Goal: Information Seeking & Learning: Learn about a topic

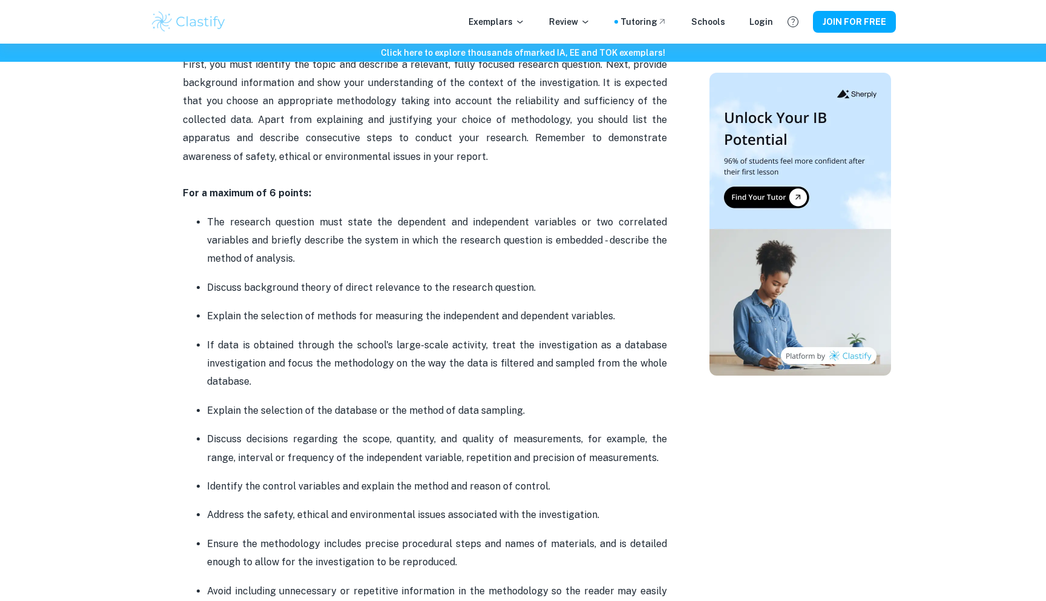
scroll to position [733, 0]
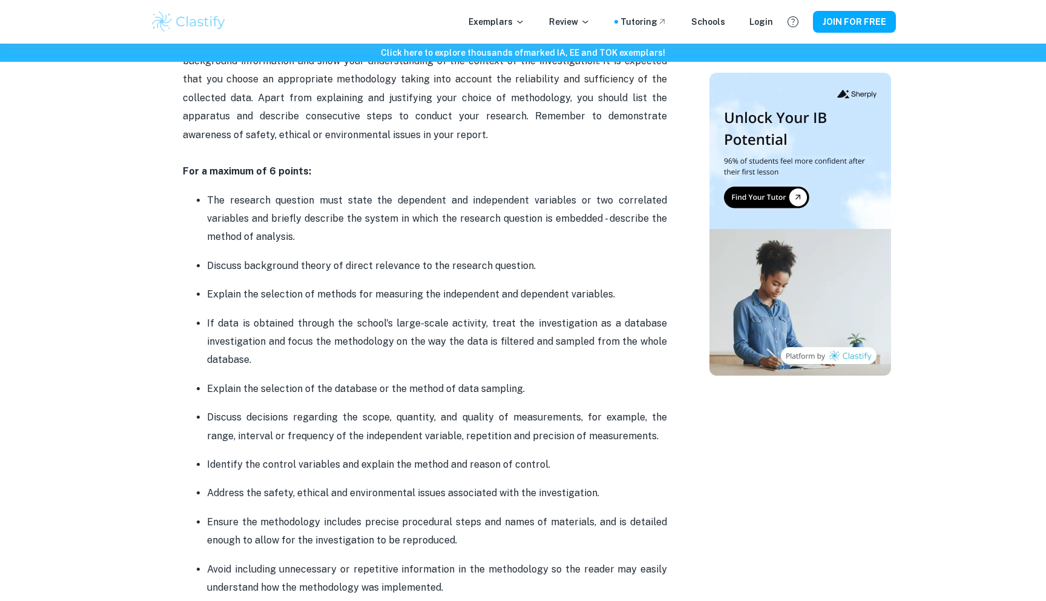
drag, startPoint x: 252, startPoint y: 361, endPoint x: 208, endPoint y: 320, distance: 60.4
click at [208, 320] on p "If data is obtained through the school's large-scale activity, treat the invest…" at bounding box center [437, 341] width 460 height 55
click at [302, 377] on ul "The research question must state the dependent and independent variables or two…" at bounding box center [425, 394] width 484 height 406
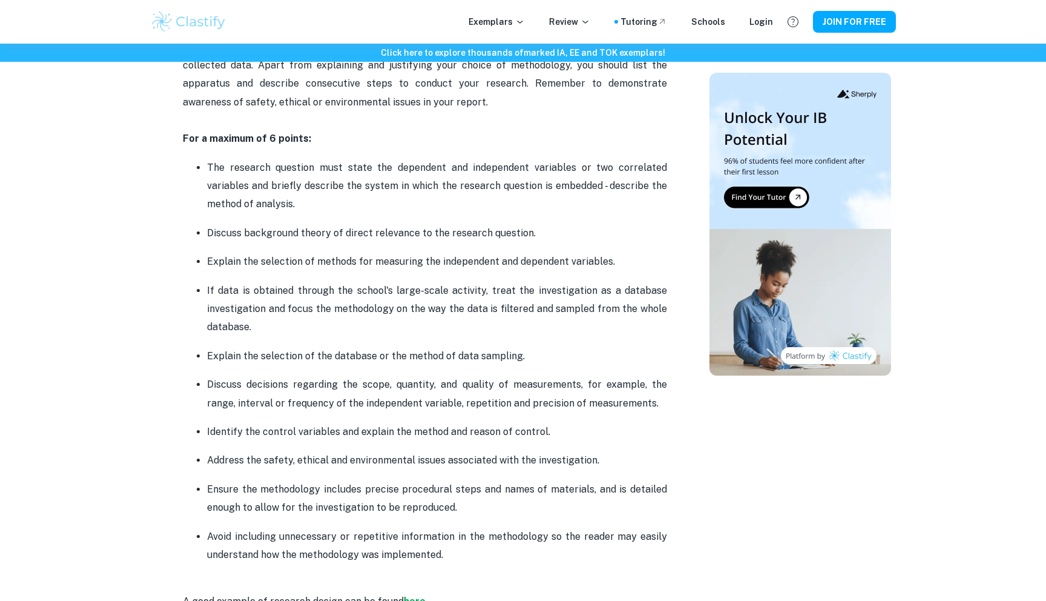
scroll to position [766, 0]
drag, startPoint x: 206, startPoint y: 354, endPoint x: 519, endPoint y: 350, distance: 312.5
click at [519, 350] on ul "The research question must state the dependent and independent variables or two…" at bounding box center [425, 360] width 484 height 406
click at [535, 356] on p "Explain the selection of the database or the method of data sampling." at bounding box center [437, 355] width 460 height 18
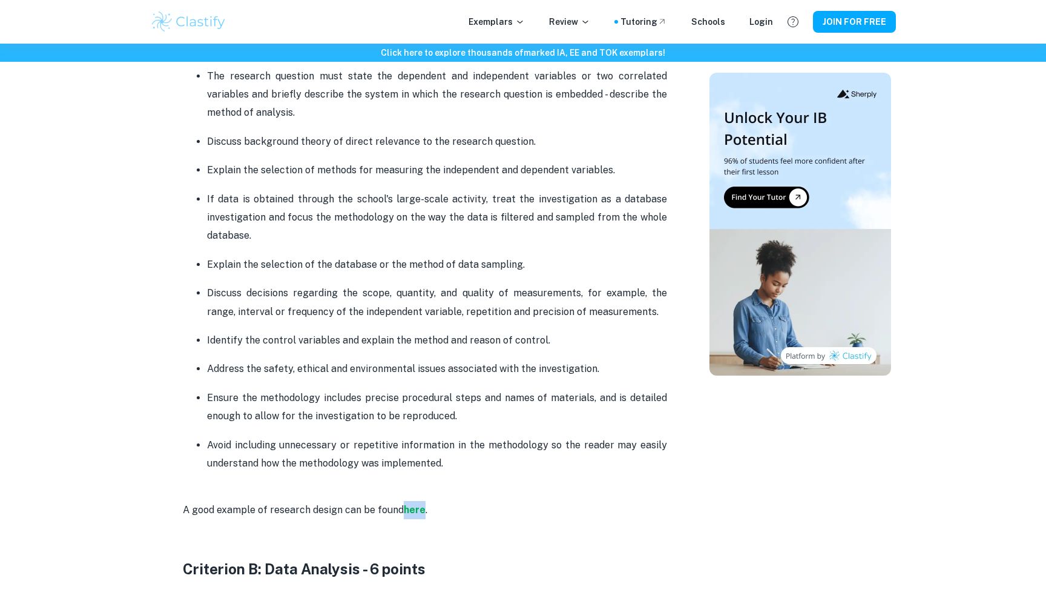
scroll to position [854, 0]
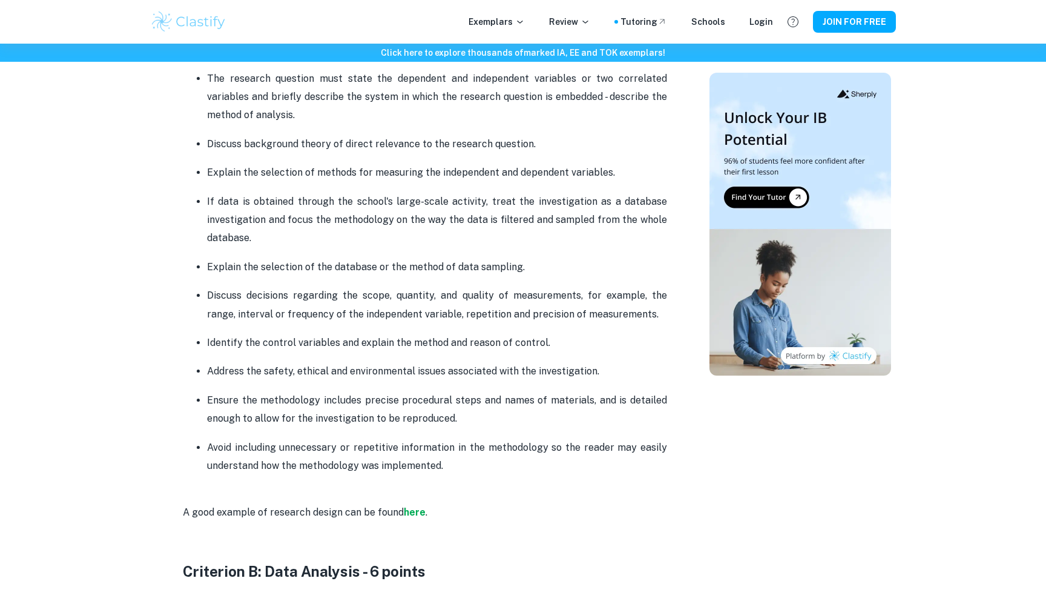
click at [486, 406] on p "Ensure the methodology includes precise procedural steps and names of materials…" at bounding box center [437, 409] width 460 height 37
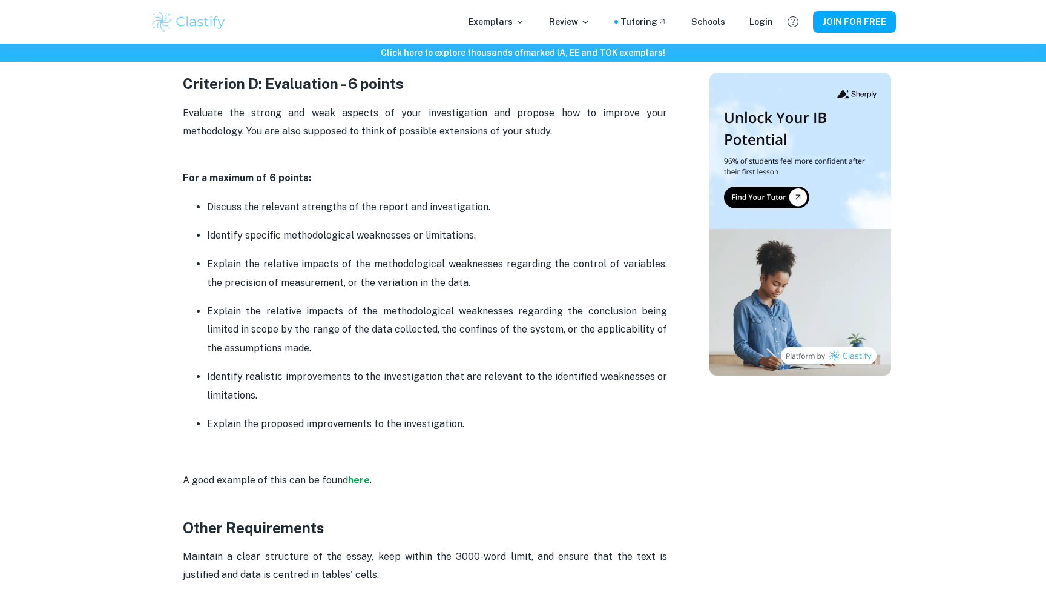
scroll to position [2503, 0]
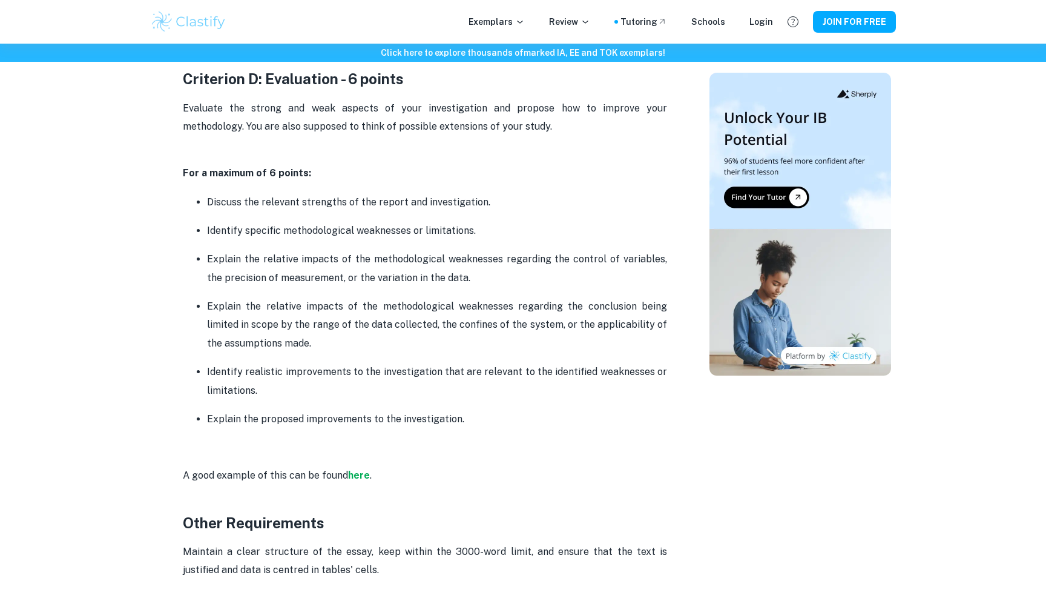
drag, startPoint x: 317, startPoint y: 321, endPoint x: 207, endPoint y: 291, distance: 113.7
click at [207, 297] on p "Explain the relative impacts of the methodological weaknesses regarding the con…" at bounding box center [437, 324] width 460 height 55
click at [276, 368] on p "Identify realistic improvements to the investigation that are relevant to the i…" at bounding box center [437, 381] width 460 height 37
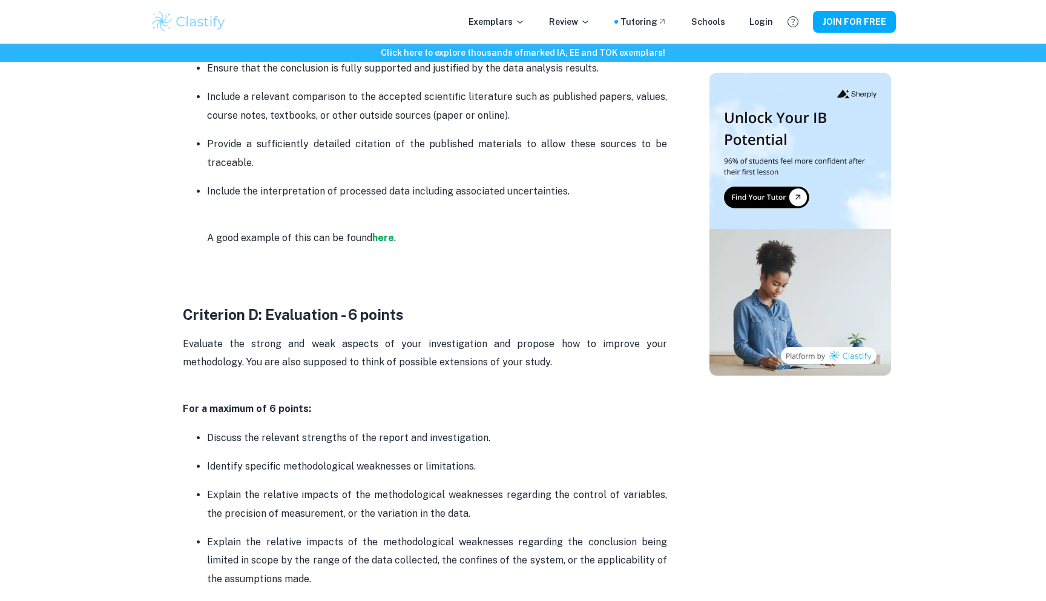
scroll to position [2093, 0]
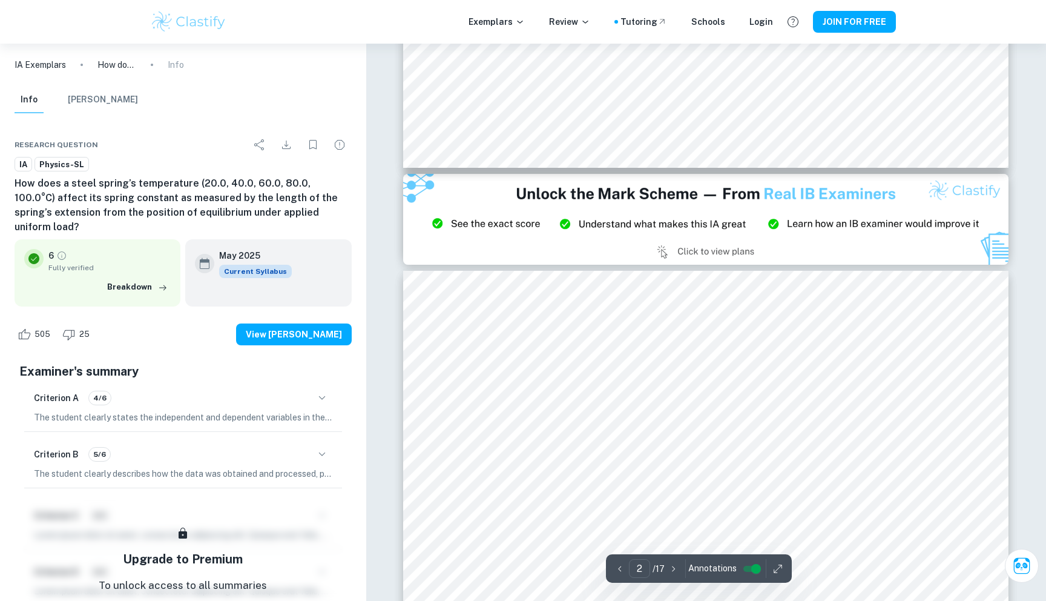
type input "3"
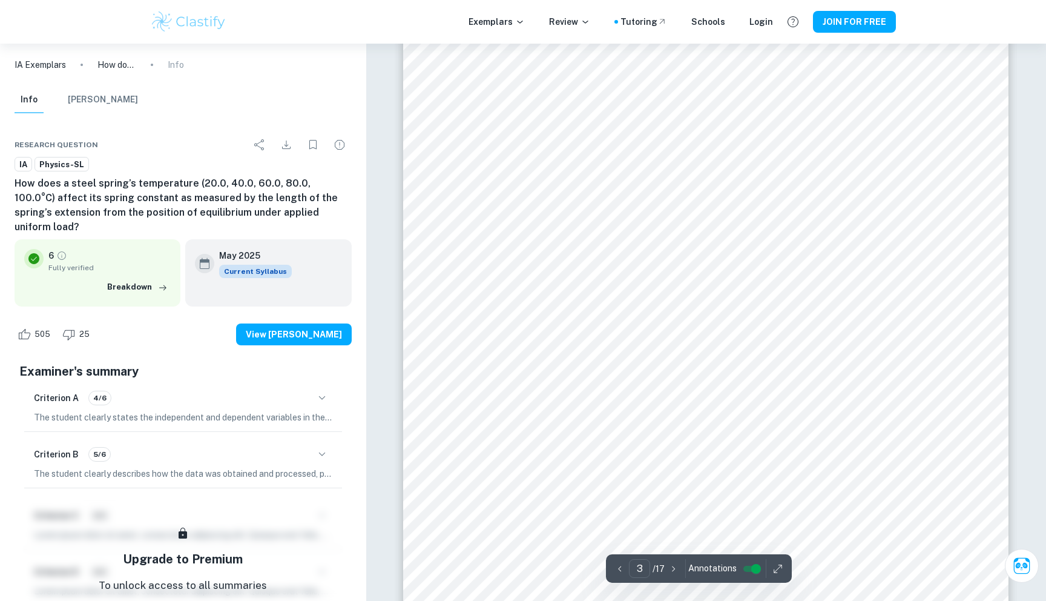
scroll to position [2087, 0]
